Goal: Task Accomplishment & Management: Manage account settings

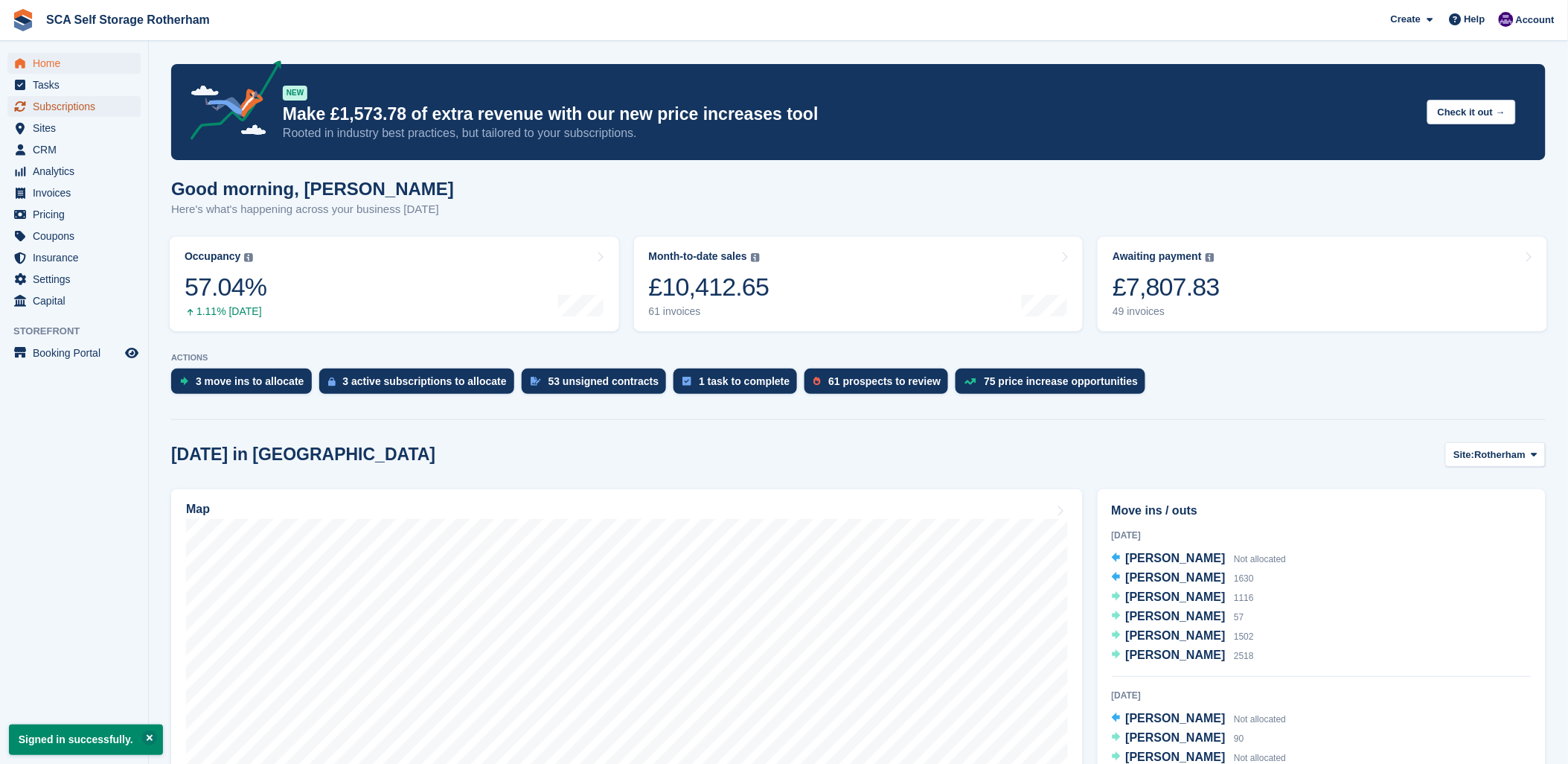
click at [52, 102] on span "Subscriptions" at bounding box center [77, 106] width 89 height 21
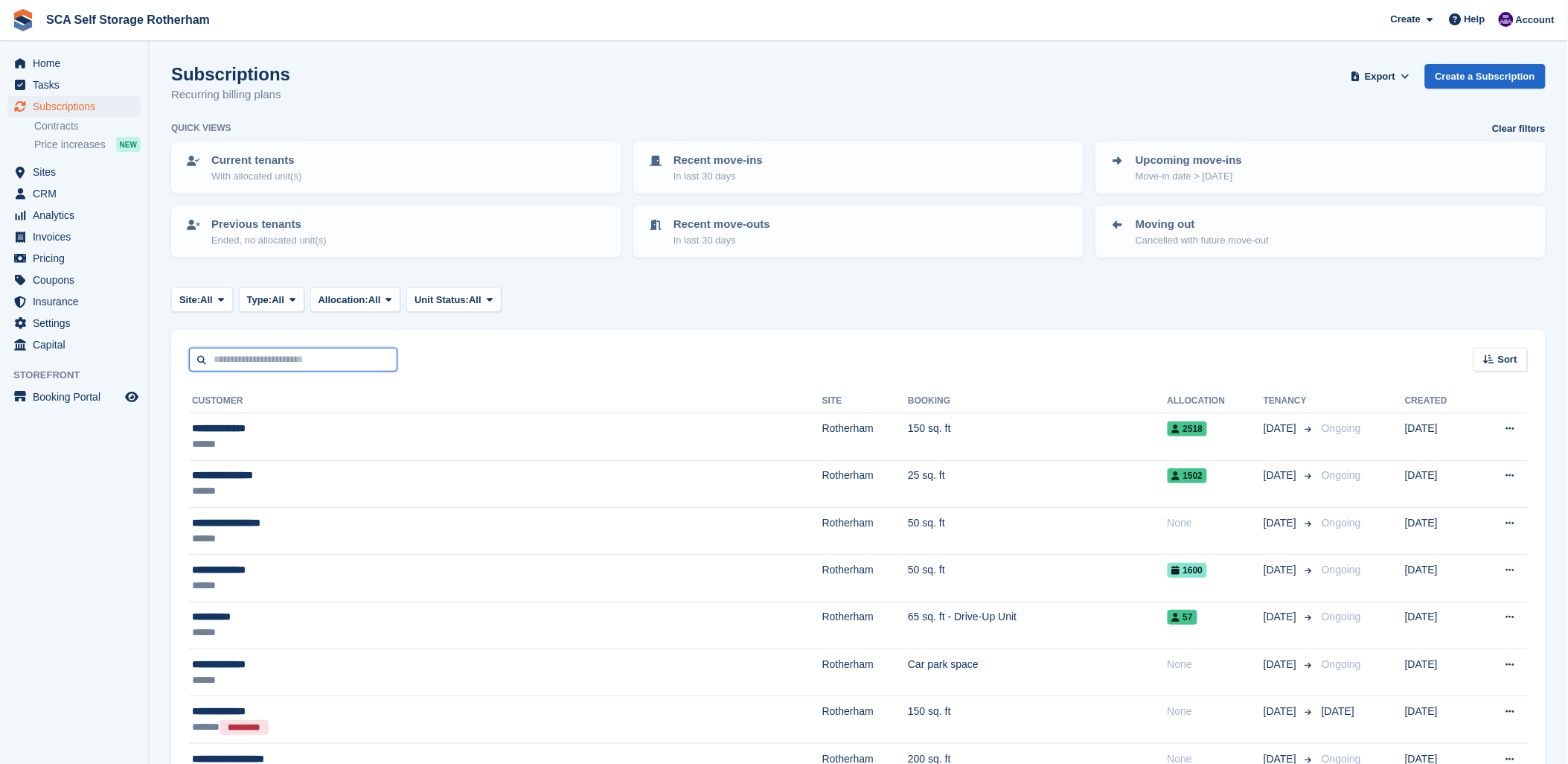
click at [242, 365] on input "text" at bounding box center [293, 360] width 208 height 24
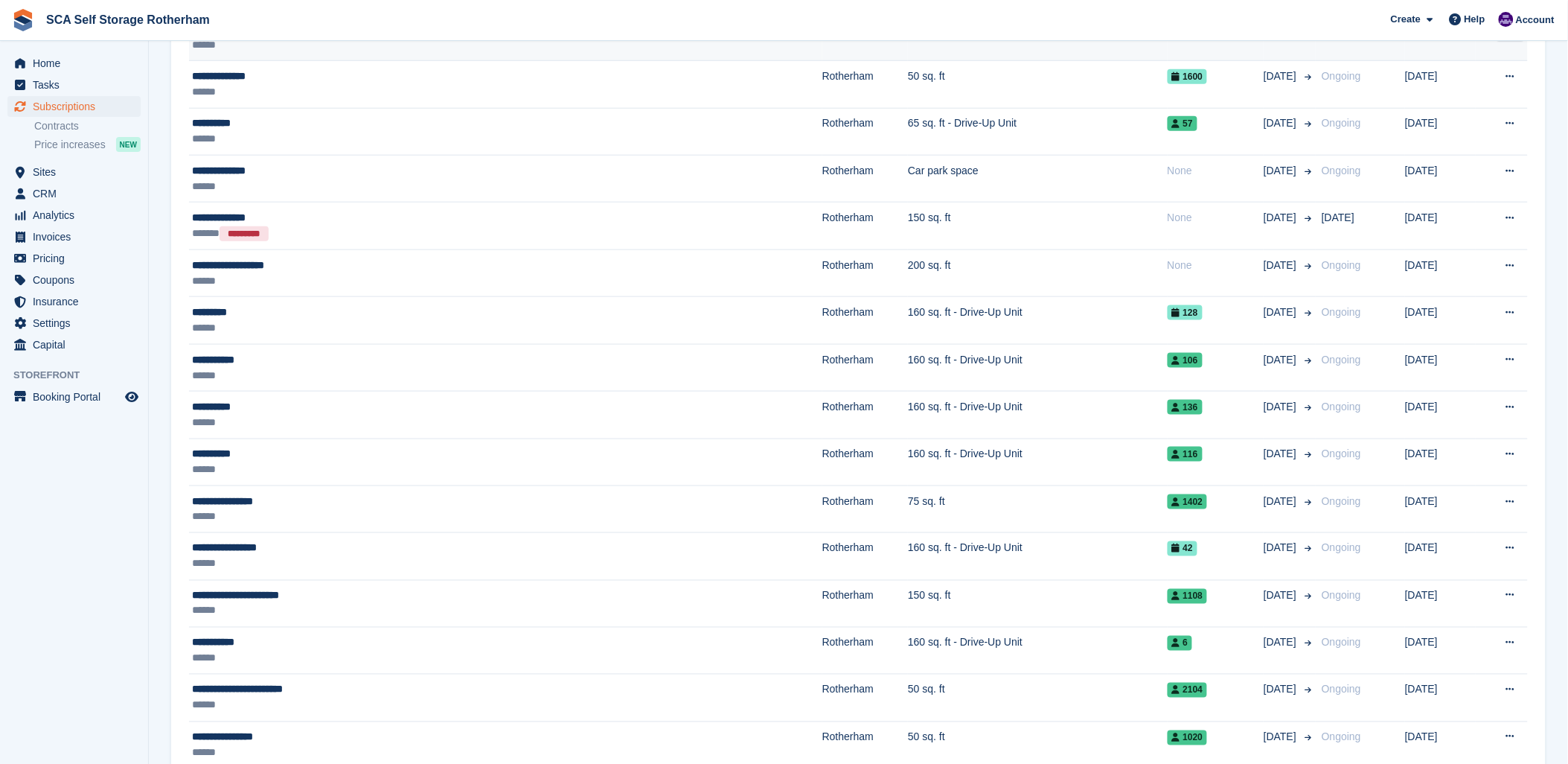
scroll to position [496, 0]
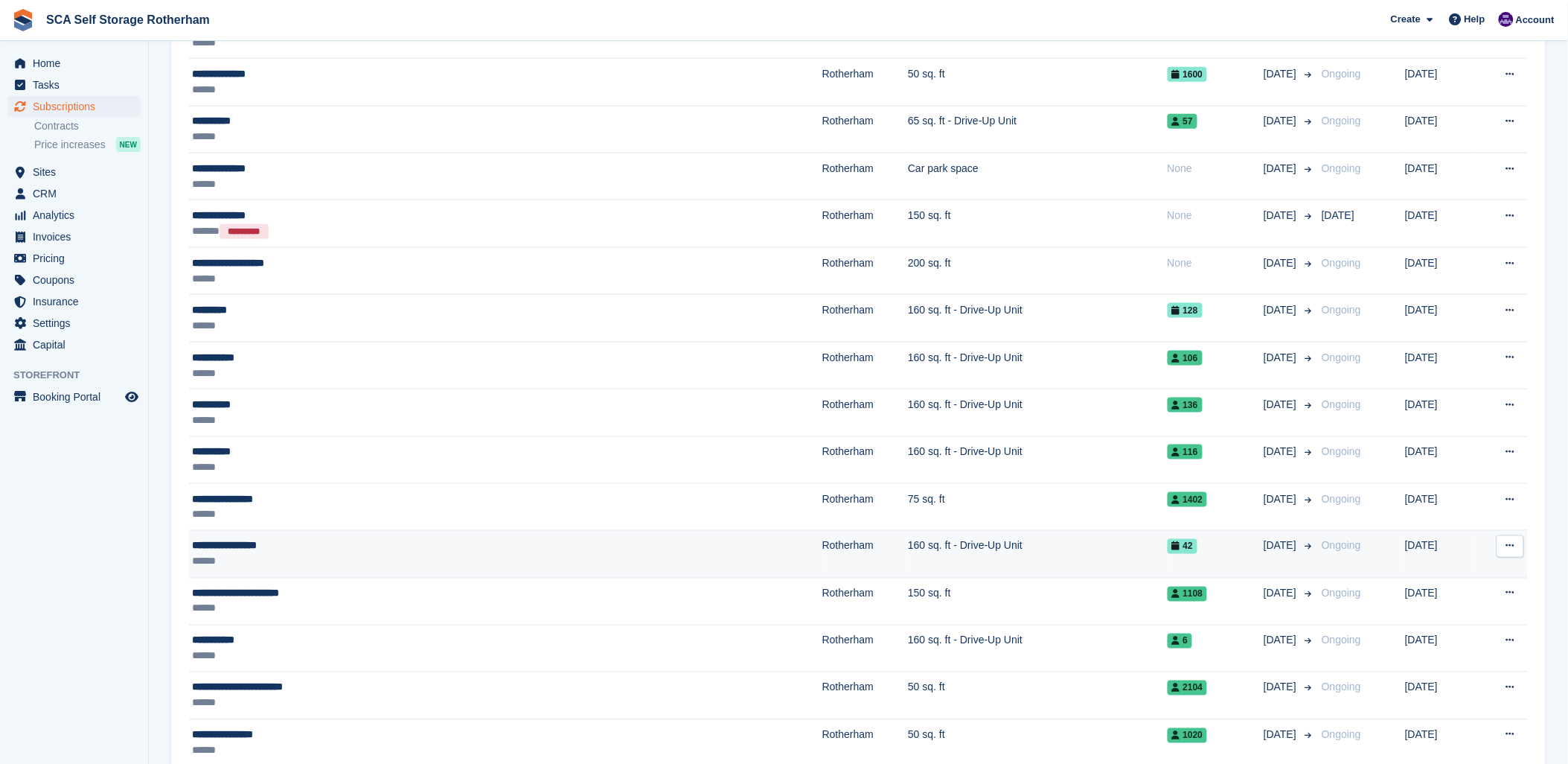
click at [907, 544] on td "160 sq. ft - Drive-Up Unit" at bounding box center [1037, 554] width 259 height 47
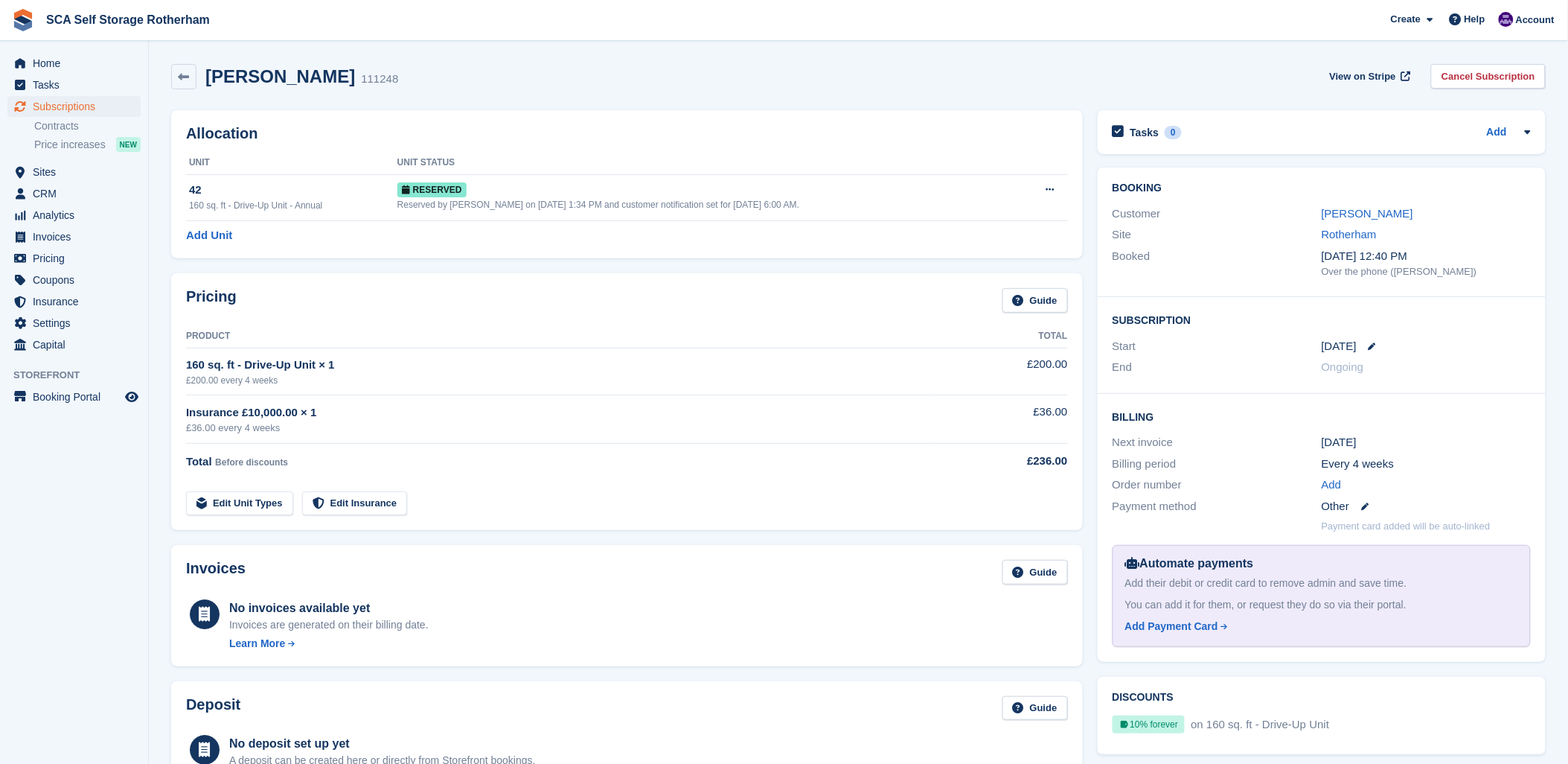
click at [819, 94] on div "[PERSON_NAME] 111248 View on Stripe Cancel Subscription" at bounding box center [859, 80] width 1389 height 46
drag, startPoint x: 531, startPoint y: 75, endPoint x: 535, endPoint y: 82, distance: 8.1
click at [531, 80] on div "[PERSON_NAME] 111248 View on Stripe Cancel Subscription" at bounding box center [859, 76] width 1375 height 25
click at [1368, 347] on icon at bounding box center [1371, 345] width 7 height 7
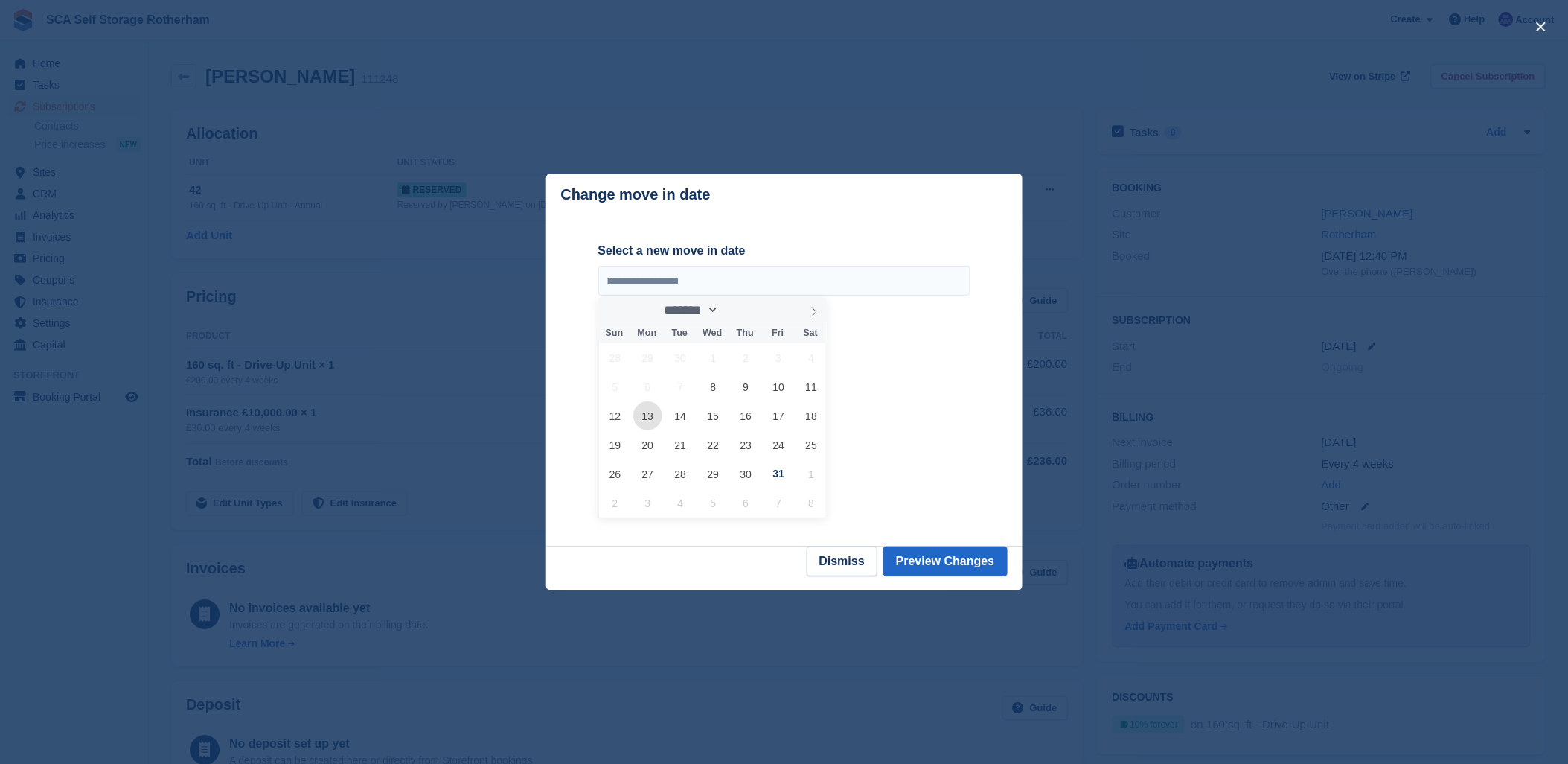
click at [648, 419] on span "13" at bounding box center [648, 416] width 29 height 29
type input "**********"
click at [968, 558] on button "Preview Changes" at bounding box center [945, 561] width 124 height 30
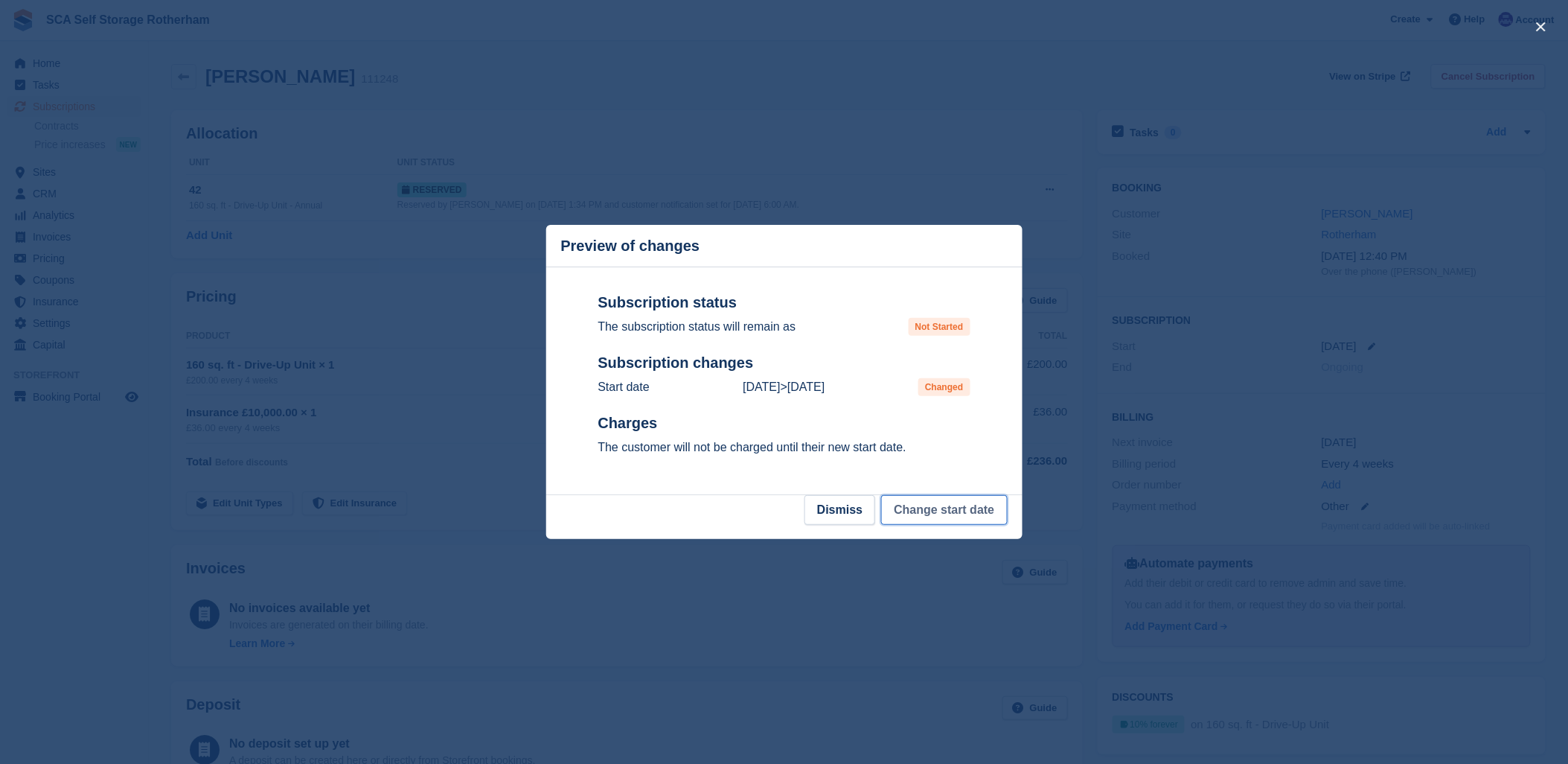
click at [956, 511] on button "Change start date" at bounding box center [943, 510] width 126 height 30
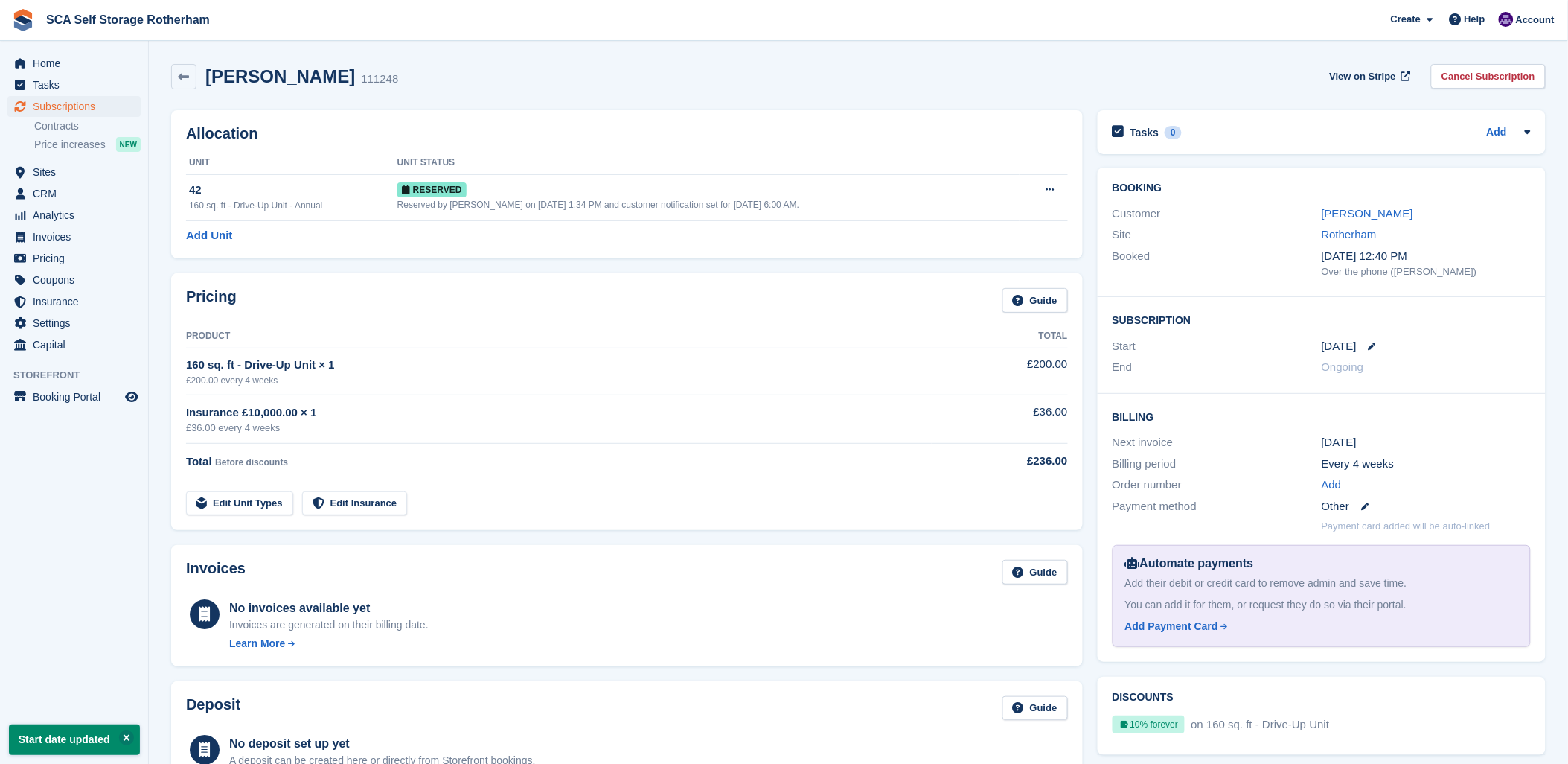
click at [536, 106] on div "[PERSON_NAME] 111248 View on Stripe Cancel Subscription Allocation Unit Unit St…" at bounding box center [859, 663] width 1375 height 1213
drag, startPoint x: 536, startPoint y: 106, endPoint x: 427, endPoint y: 85, distance: 111.0
click at [427, 85] on div "[PERSON_NAME] 111248 View on Stripe Cancel Subscription" at bounding box center [859, 76] width 1375 height 25
click at [553, 93] on div "[PERSON_NAME] 111248 View on Stripe Cancel Subscription" at bounding box center [859, 80] width 1389 height 46
click at [551, 93] on div "[PERSON_NAME] 111248 View on Stripe Cancel Subscription" at bounding box center [859, 80] width 1389 height 46
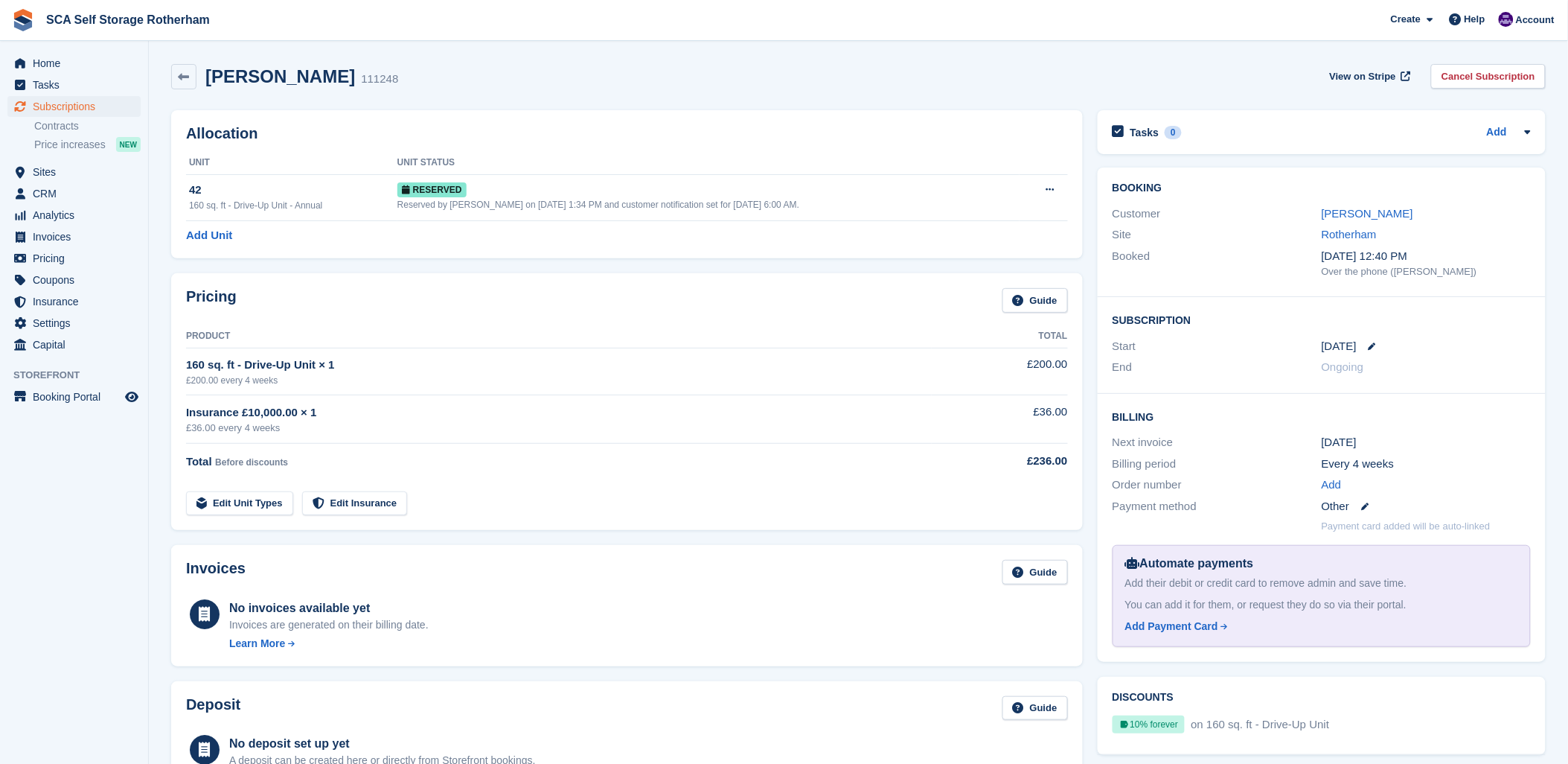
click at [622, 82] on div "[PERSON_NAME] 111248 View on Stripe Cancel Subscription" at bounding box center [859, 76] width 1375 height 25
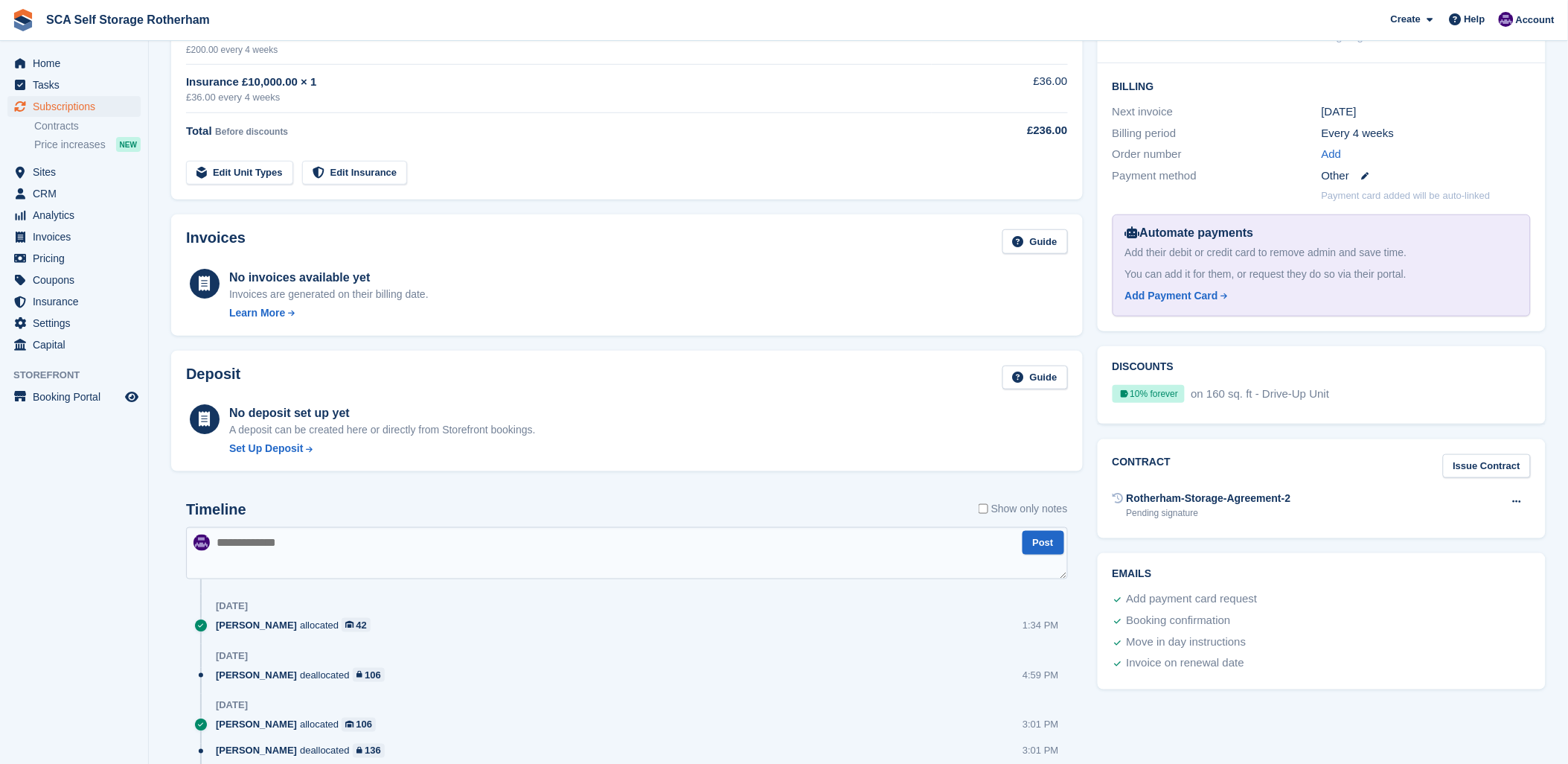
scroll to position [83, 0]
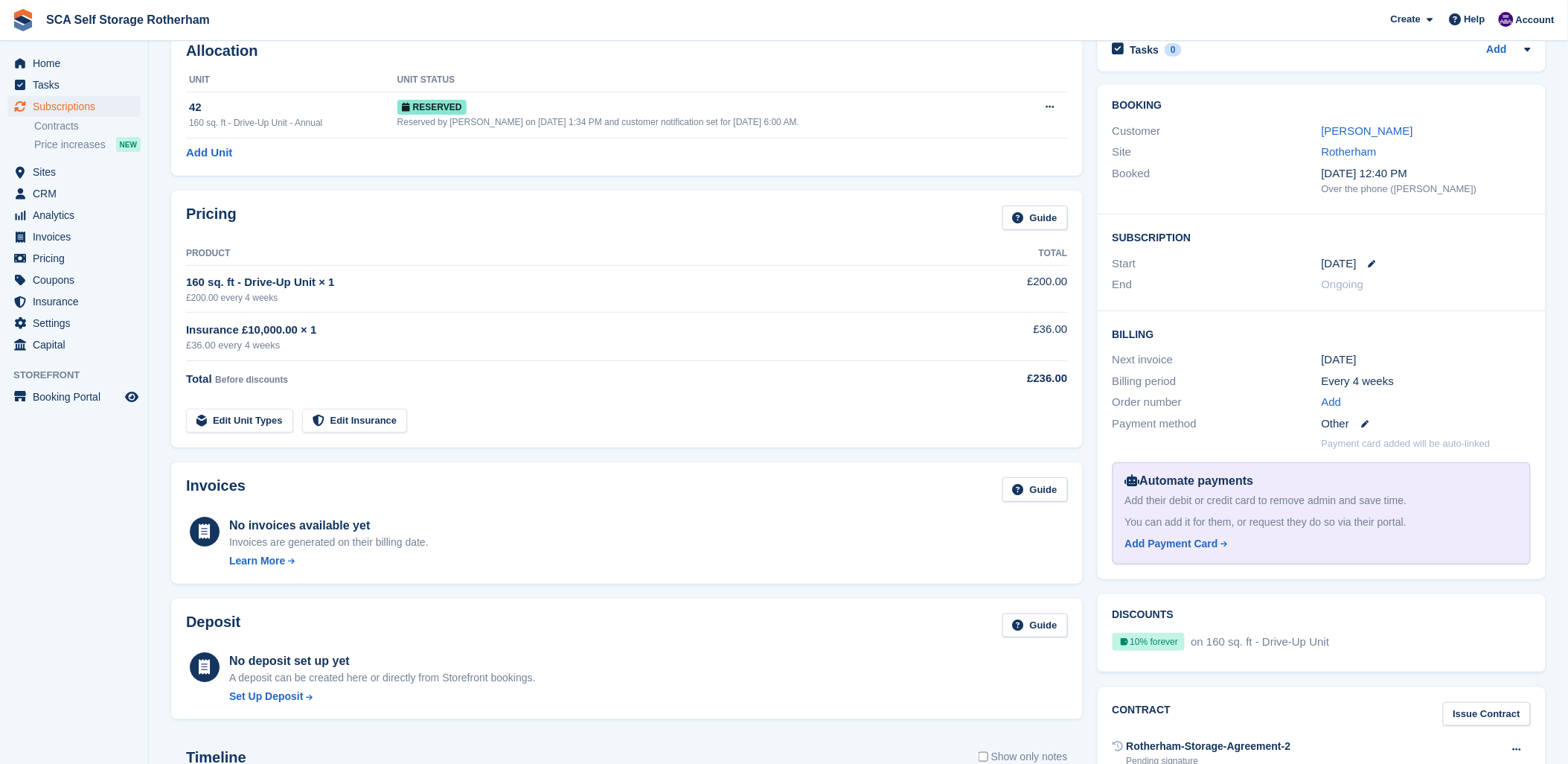
drag, startPoint x: 1549, startPoint y: 24, endPoint x: 1463, endPoint y: 109, distance: 120.9
click at [1544, 24] on span "Account" at bounding box center [1536, 20] width 39 height 15
click at [1424, 153] on div "Logout" at bounding box center [1418, 147] width 35 height 15
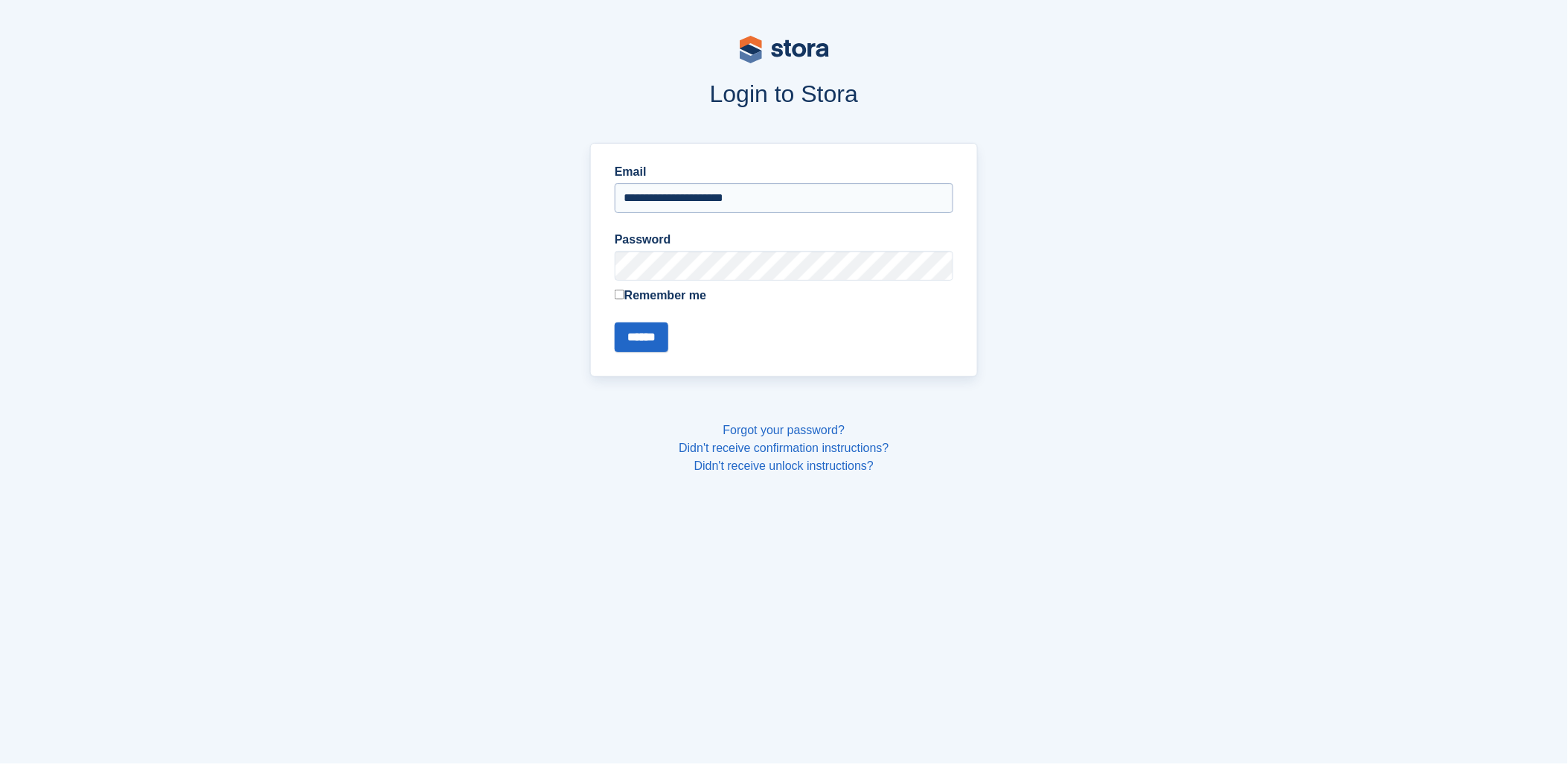
click at [748, 205] on input "**********" at bounding box center [784, 198] width 339 height 30
type input "**********"
click at [636, 345] on input "******" at bounding box center [642, 337] width 54 height 30
